Goal: Information Seeking & Learning: Learn about a topic

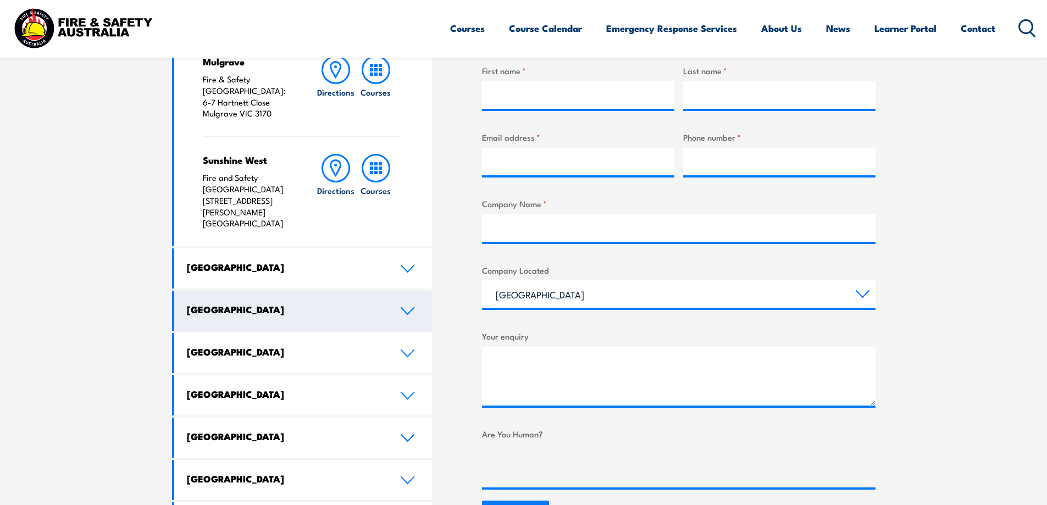
click at [414, 291] on link "[GEOGRAPHIC_DATA]" at bounding box center [303, 311] width 258 height 40
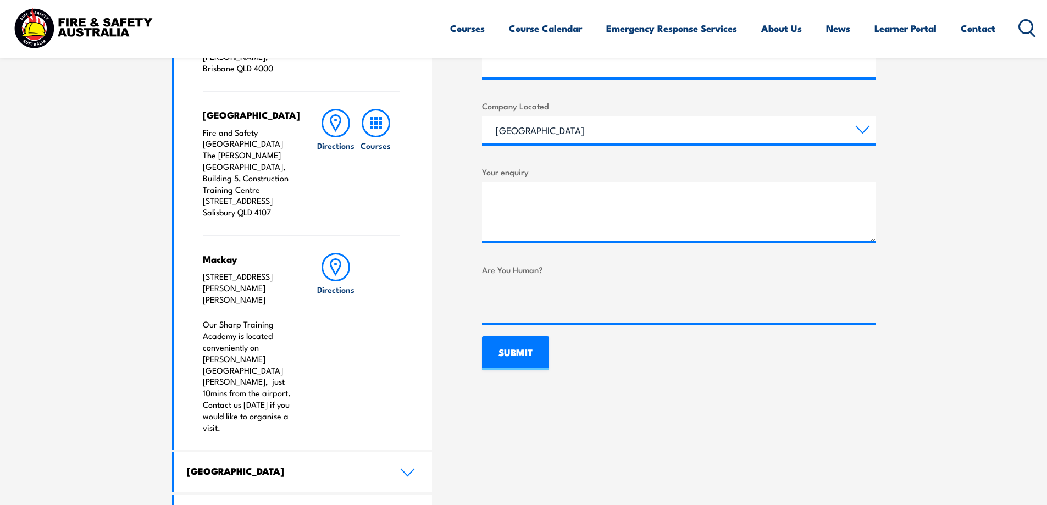
scroll to position [604, 0]
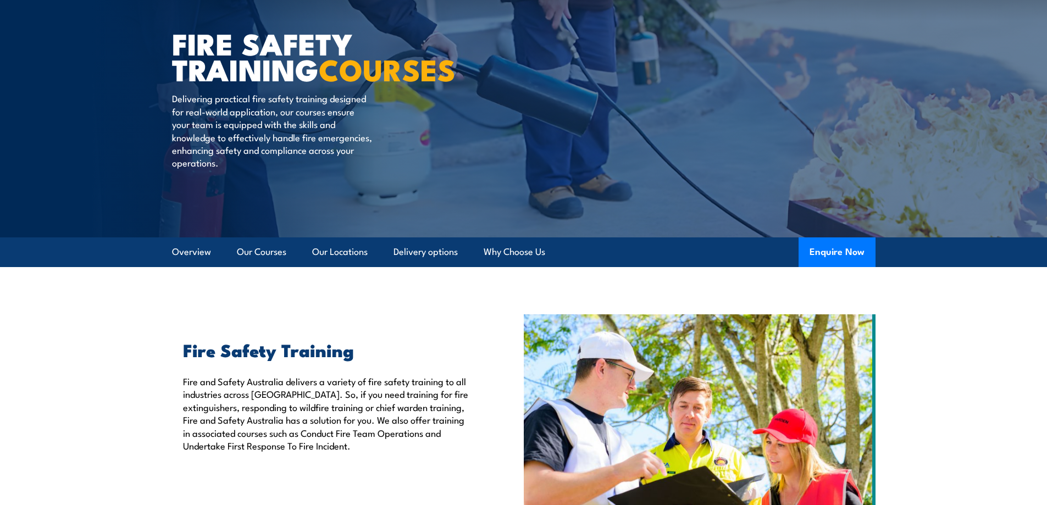
scroll to position [220, 0]
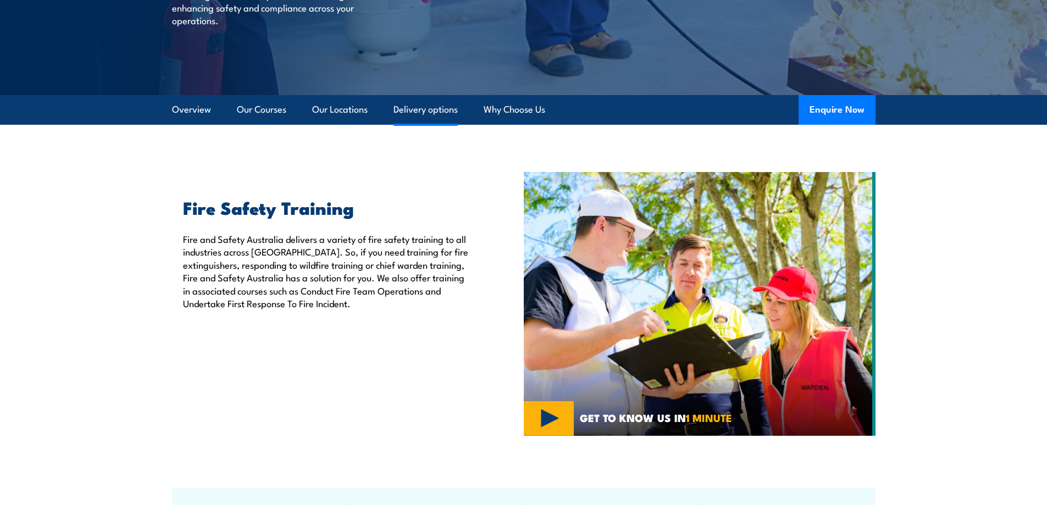
click at [410, 107] on link "Delivery options" at bounding box center [425, 109] width 64 height 29
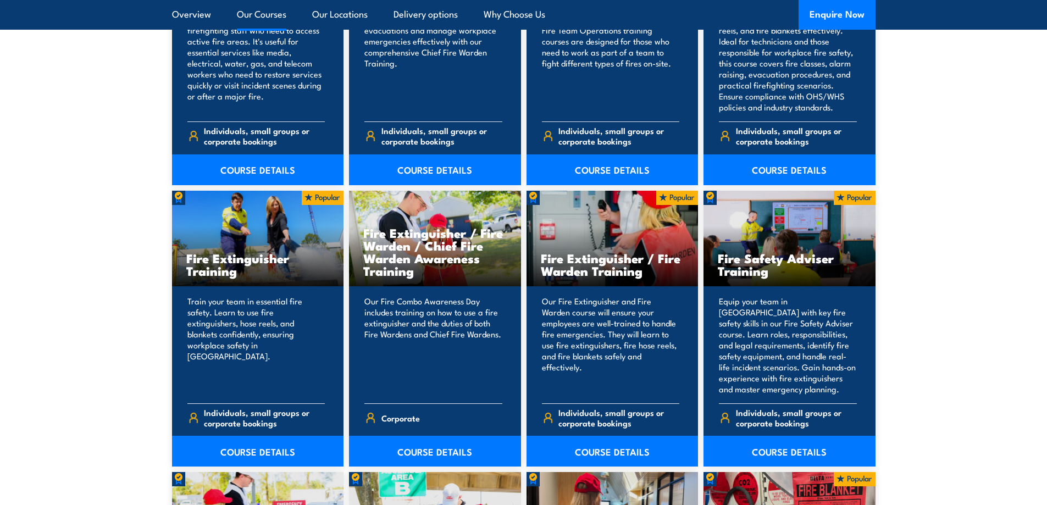
scroll to position [1041, 0]
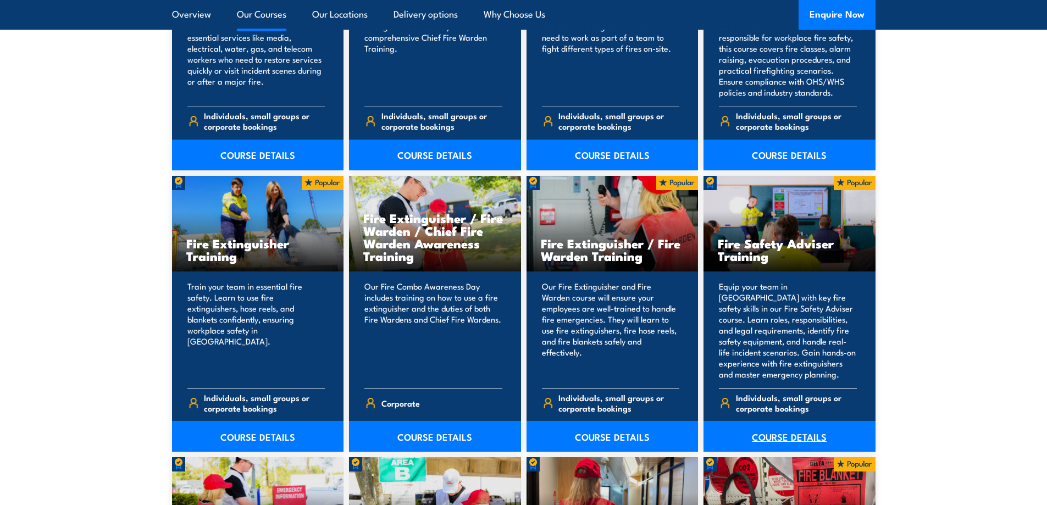
click at [763, 437] on link "COURSE DETAILS" at bounding box center [789, 436] width 172 height 31
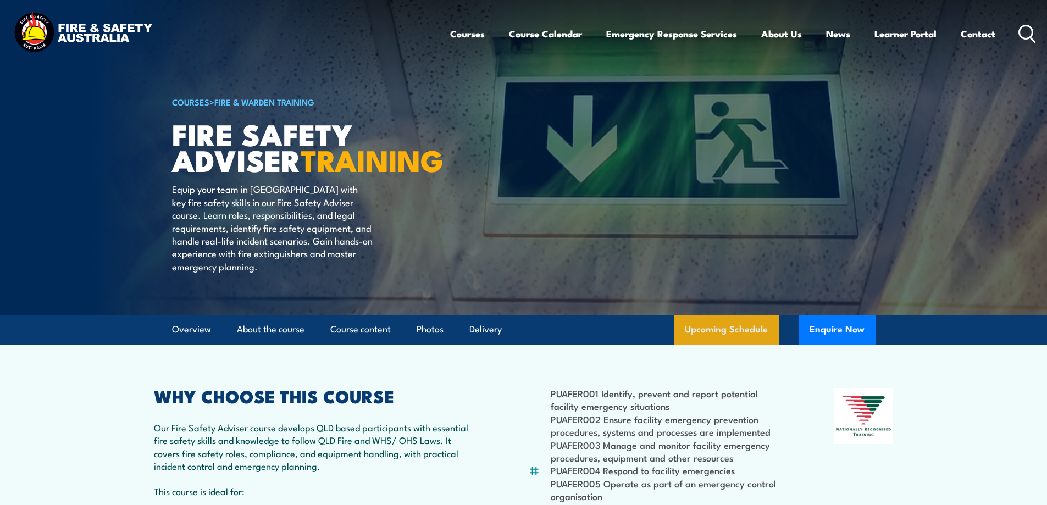
click at [714, 345] on link "Upcoming Schedule" at bounding box center [726, 330] width 105 height 30
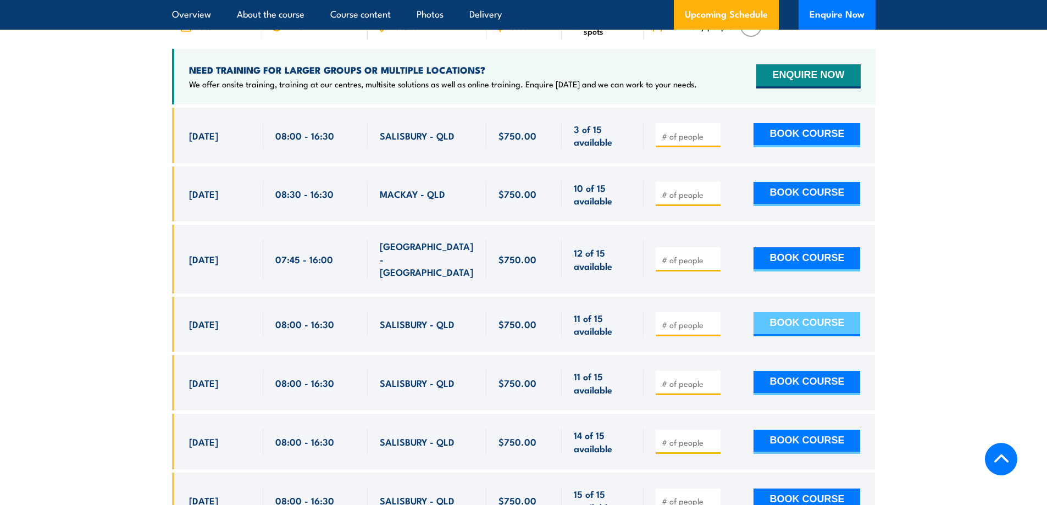
scroll to position [1853, 0]
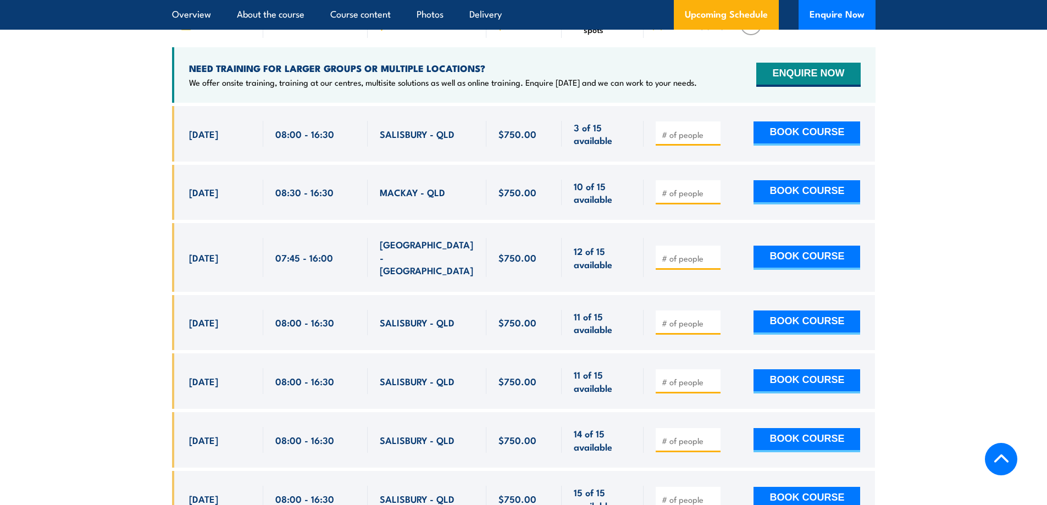
click at [60, 385] on section "UPCOMING SCHEDULE FOR - "Fire Safety Adviser Training" [DATE] [DATE]" at bounding box center [523, 334] width 1047 height 795
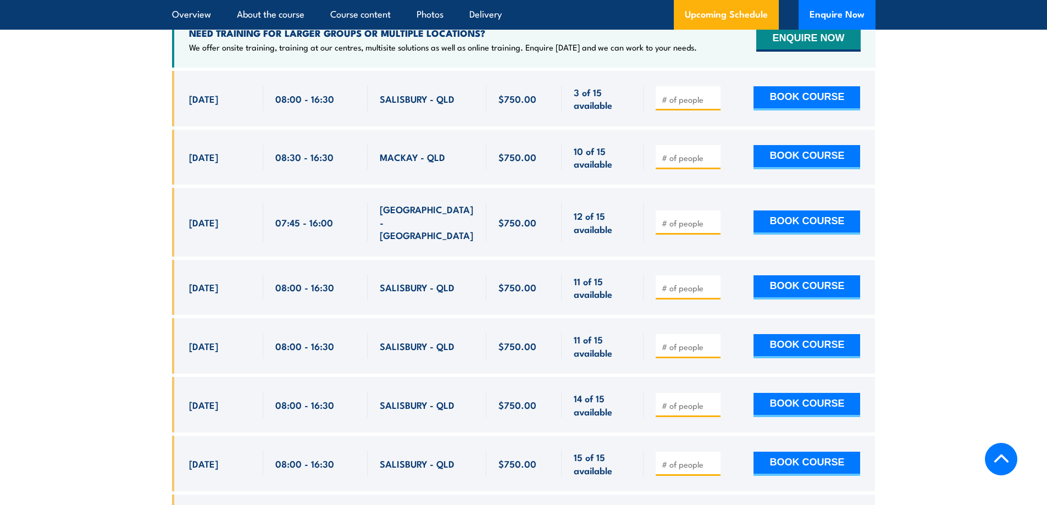
scroll to position [1908, 0]
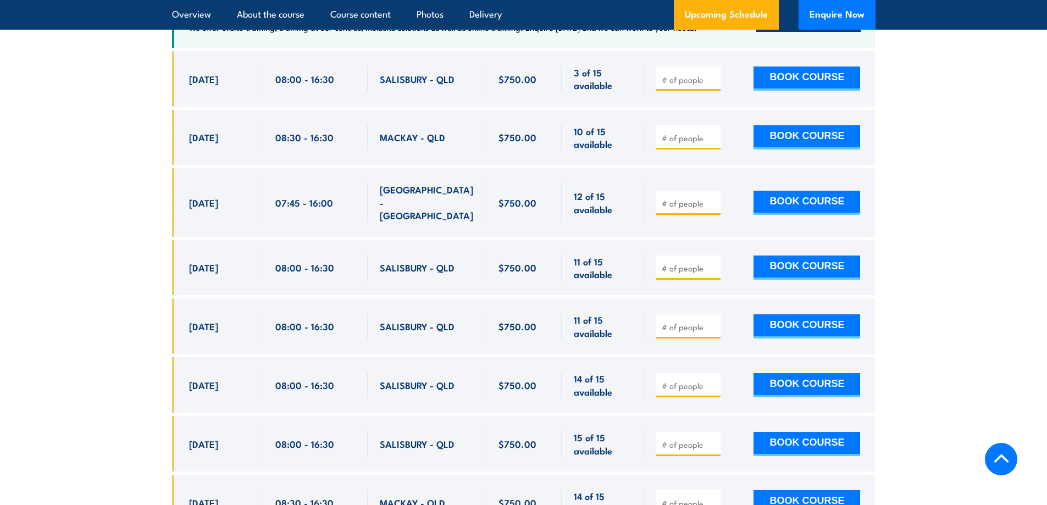
click at [908, 66] on section "UPCOMING SCHEDULE FOR - "Fire Safety Adviser Training" [DATE] [DATE]" at bounding box center [523, 279] width 1047 height 795
